Goal: Information Seeking & Learning: Learn about a topic

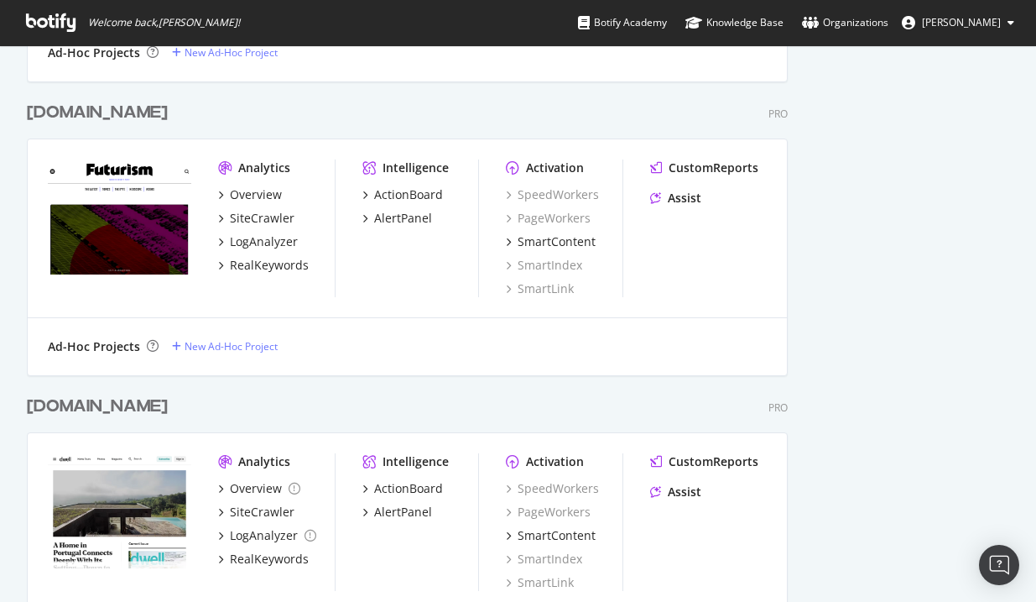
scroll to position [2423, 0]
click at [265, 211] on div "SiteCrawler" at bounding box center [262, 217] width 65 height 17
